Goal: Check status: Check status

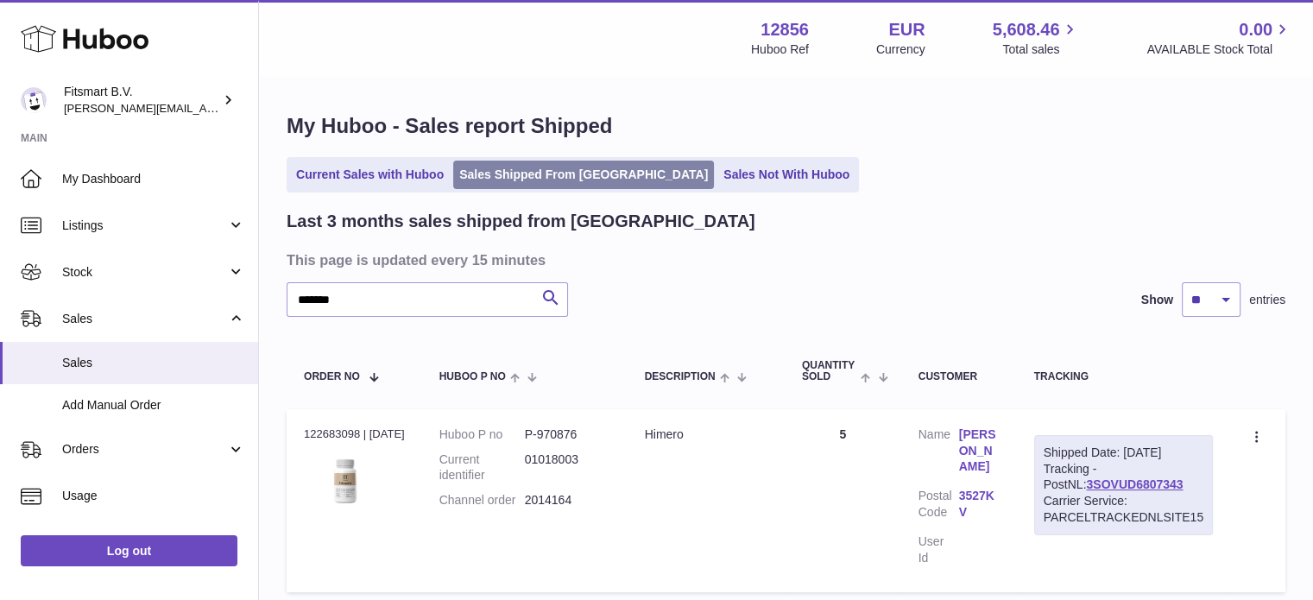
click at [532, 166] on link "Sales Shipped From [GEOGRAPHIC_DATA]" at bounding box center [583, 175] width 261 height 28
click at [532, 167] on link "Sales Shipped From [GEOGRAPHIC_DATA]" at bounding box center [583, 175] width 261 height 28
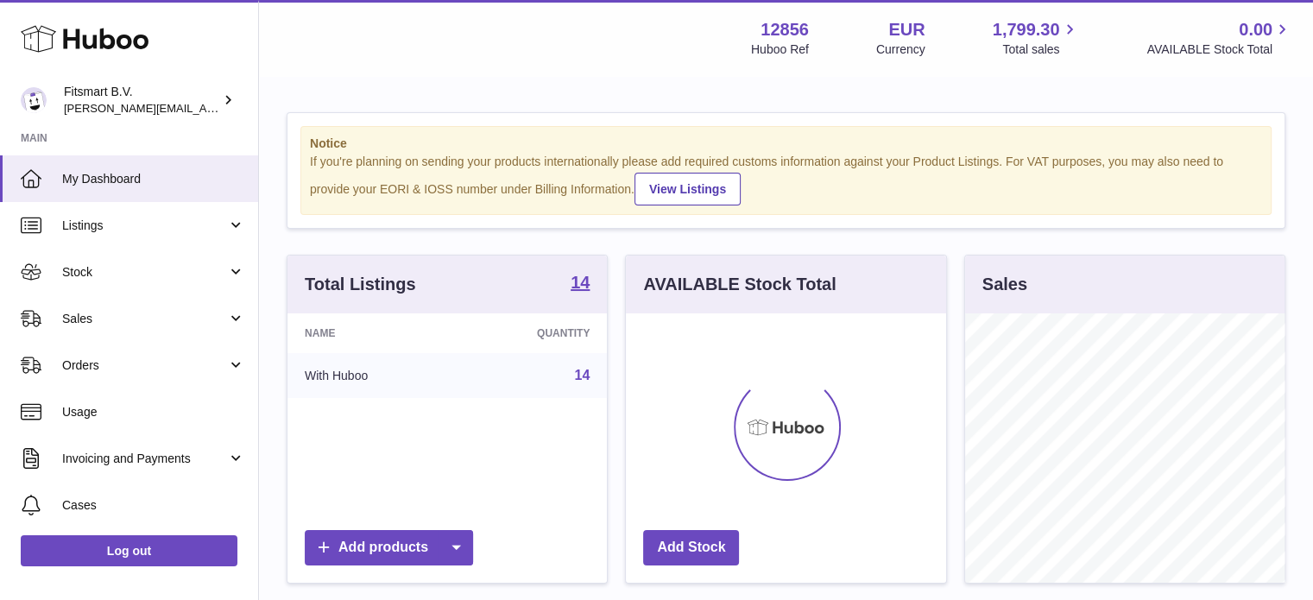
scroll to position [269, 320]
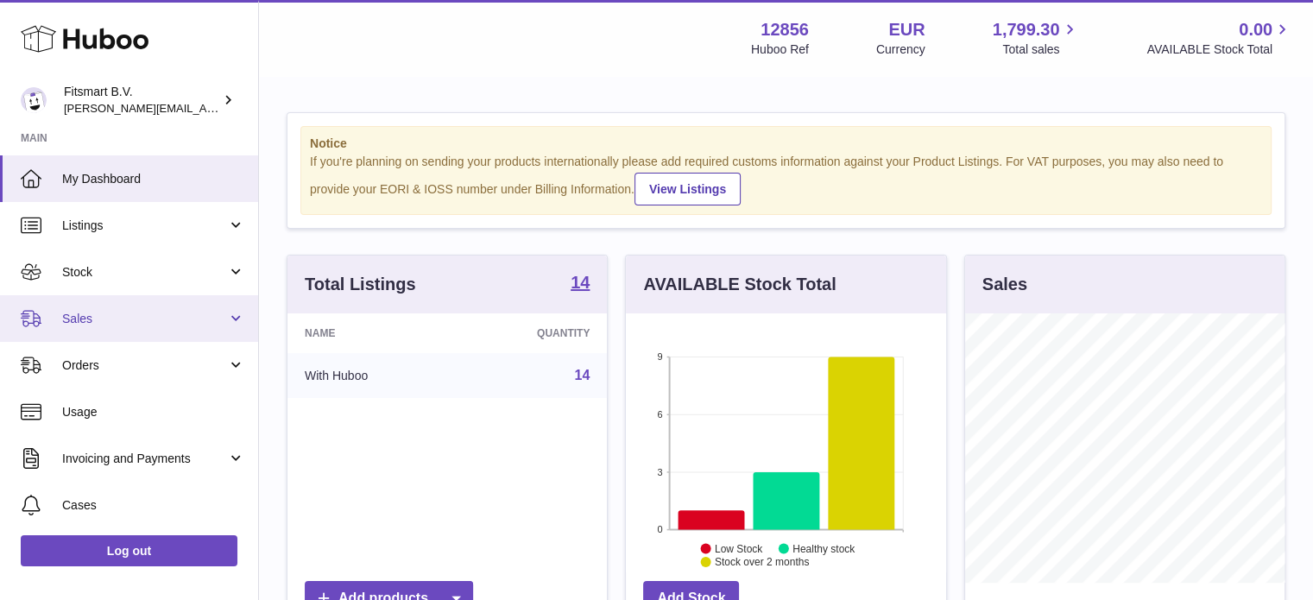
click at [118, 326] on span "Sales" at bounding box center [144, 319] width 165 height 16
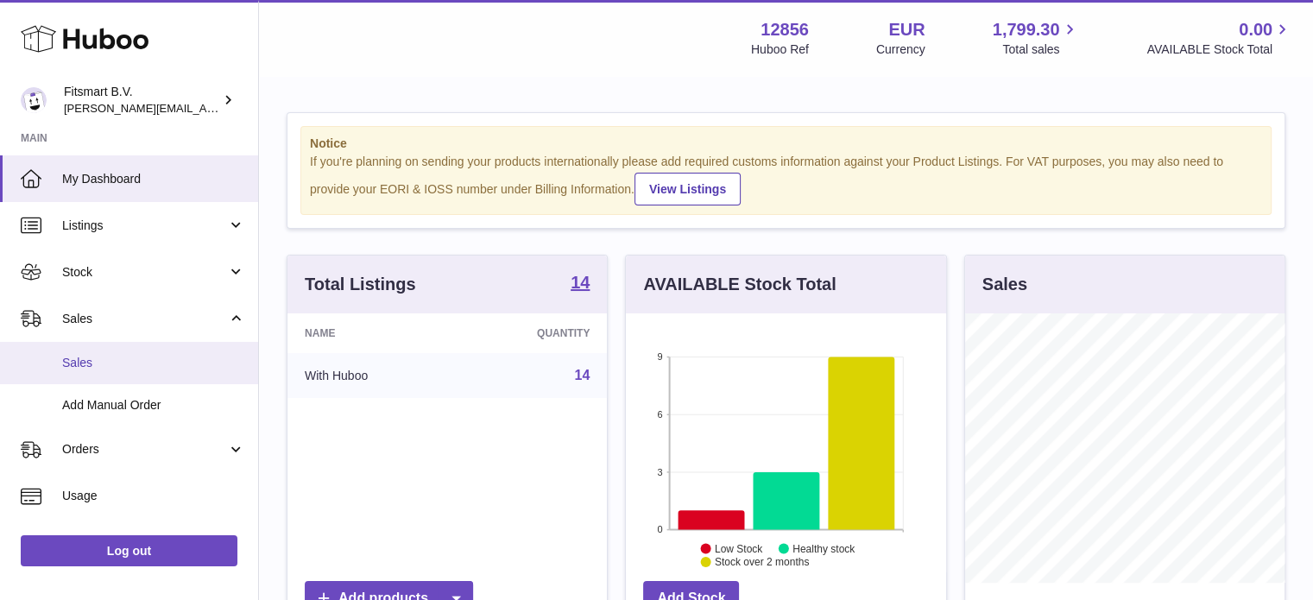
click at [112, 369] on span "Sales" at bounding box center [153, 363] width 183 height 16
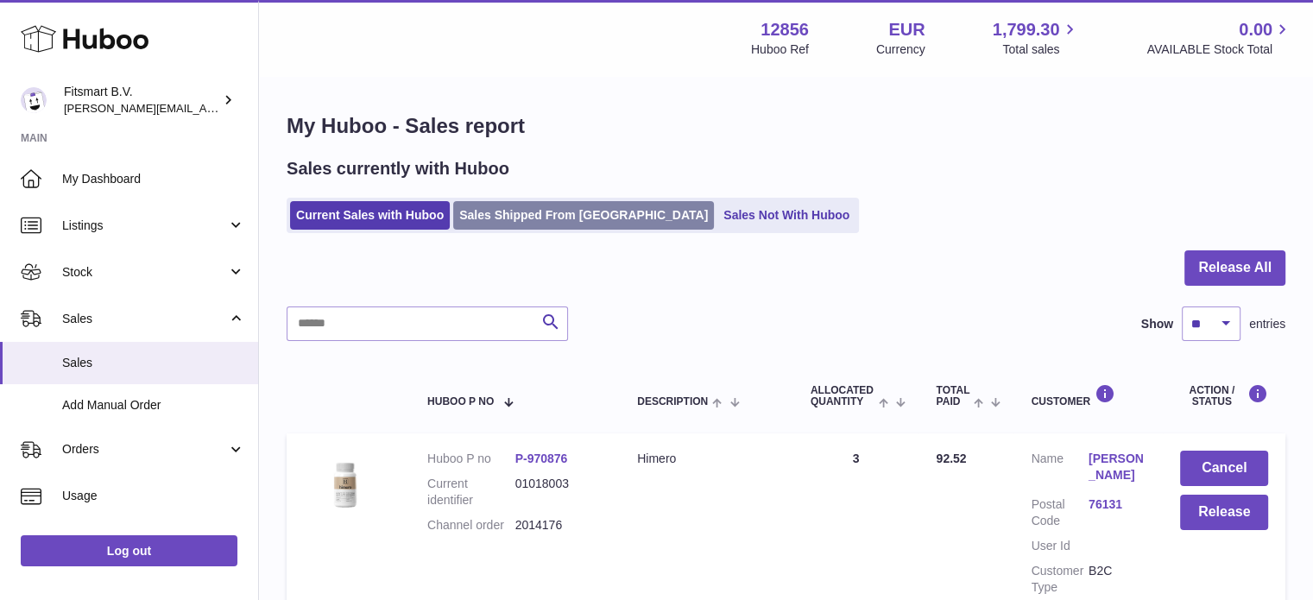
click at [537, 215] on link "Sales Shipped From [GEOGRAPHIC_DATA]" at bounding box center [583, 215] width 261 height 28
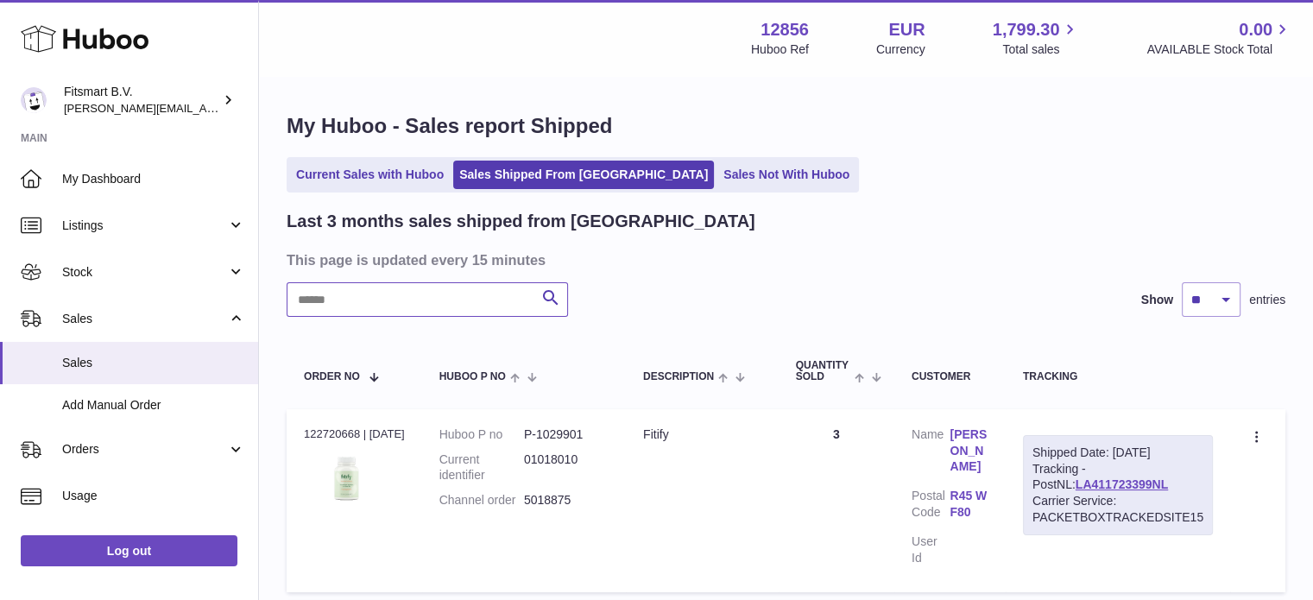
click at [473, 297] on input "text" at bounding box center [427, 299] width 281 height 35
paste input "*******"
type input "*******"
click at [960, 456] on link "Inge Böhling Petersen" at bounding box center [969, 451] width 38 height 49
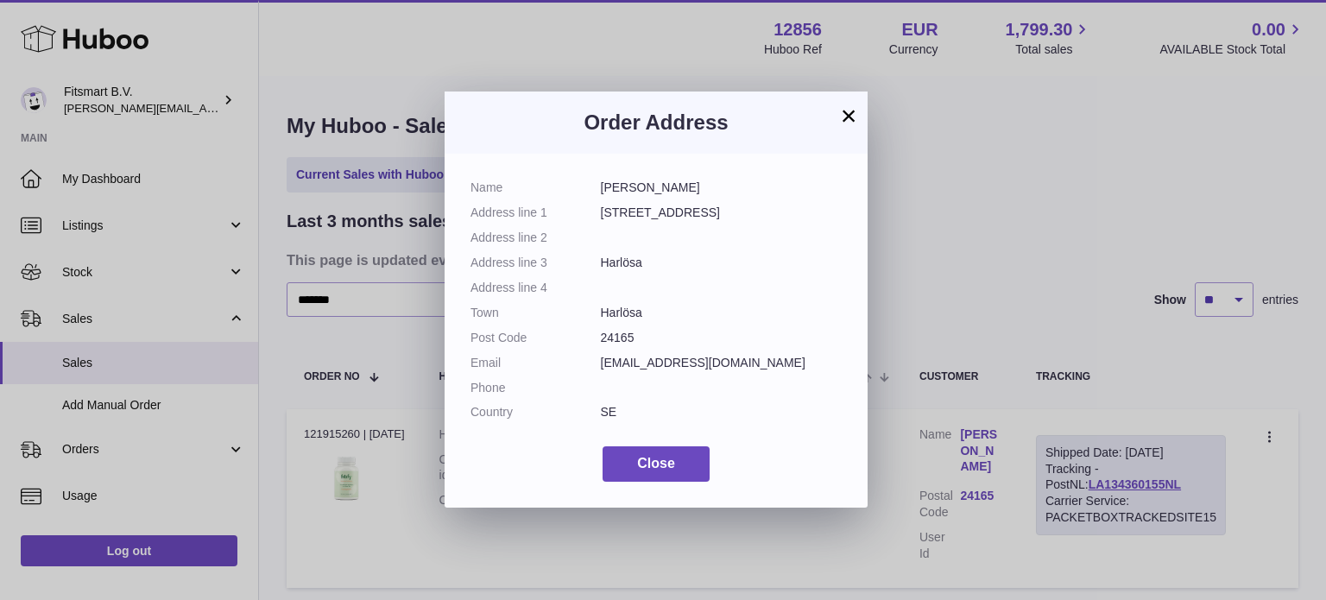
click at [976, 271] on div "× Order Address Name Inge Böhling Petersen Address line 1 Revingevägen 19 Addre…" at bounding box center [663, 300] width 1326 height 600
